Goal: Browse casually

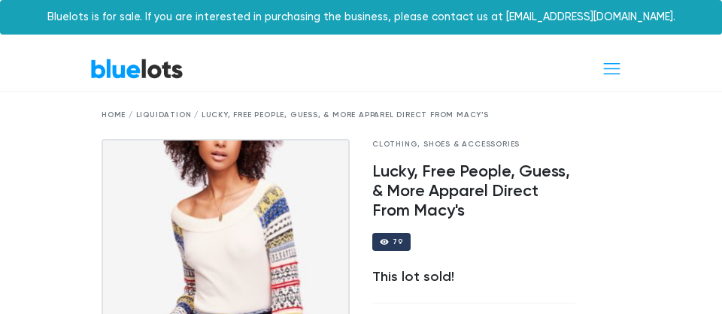
click at [155, 76] on link "BlueLots" at bounding box center [136, 69] width 93 height 22
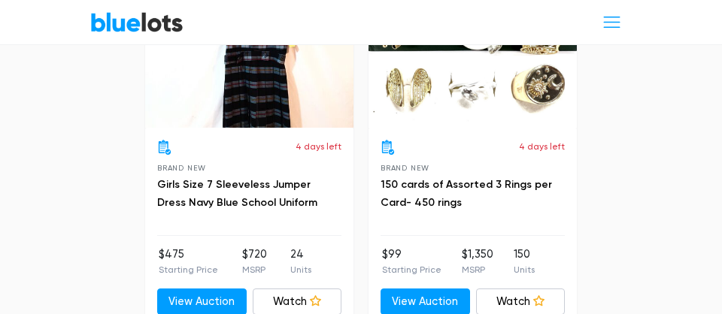
scroll to position [6328, 0]
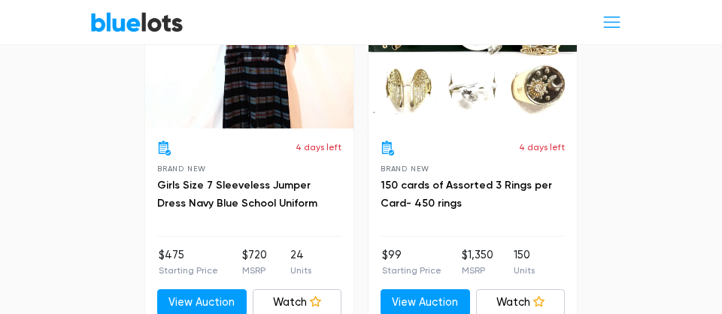
click at [472, 94] on div "Live Auction 0 bids" at bounding box center [473, 50] width 208 height 158
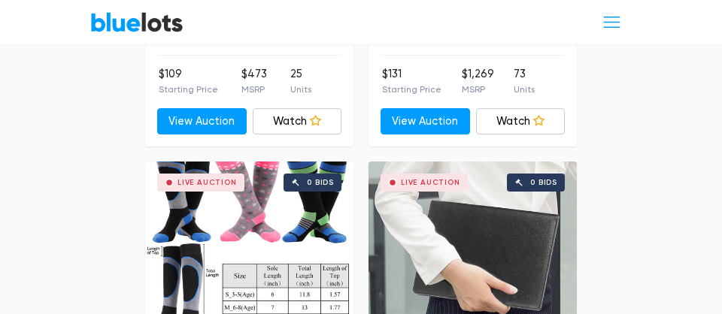
scroll to position [7644, 0]
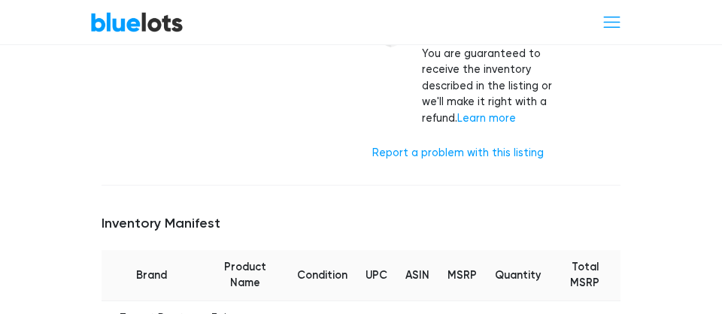
scroll to position [703, 0]
